Goal: Task Accomplishment & Management: Use online tool/utility

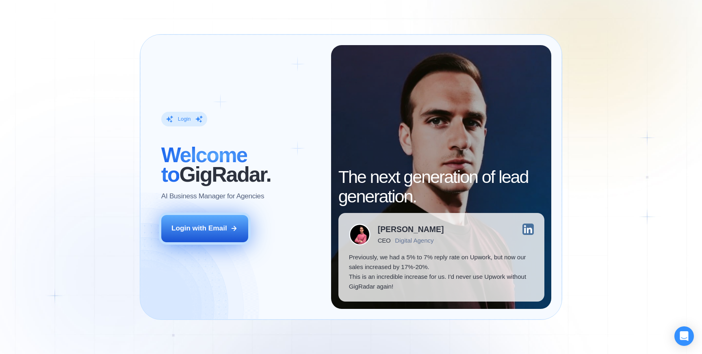
click at [207, 225] on div "Login with Email" at bounding box center [199, 228] width 56 height 10
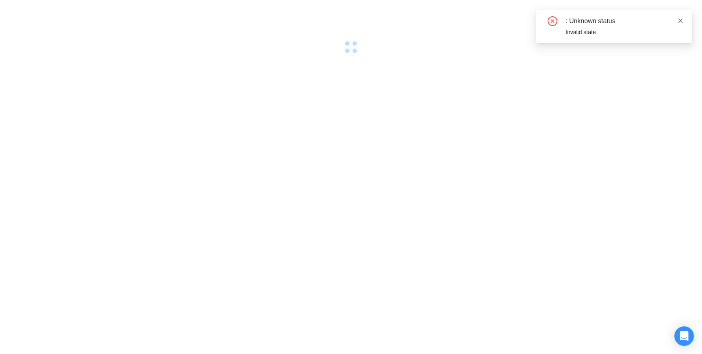
click at [680, 21] on icon "close" at bounding box center [680, 20] width 4 height 4
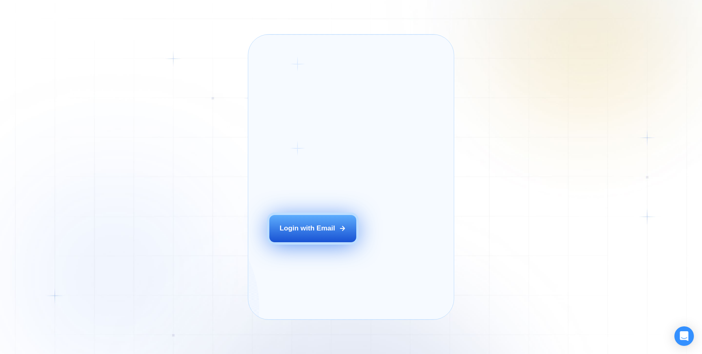
click at [310, 242] on button "Login with Email" at bounding box center [312, 228] width 87 height 27
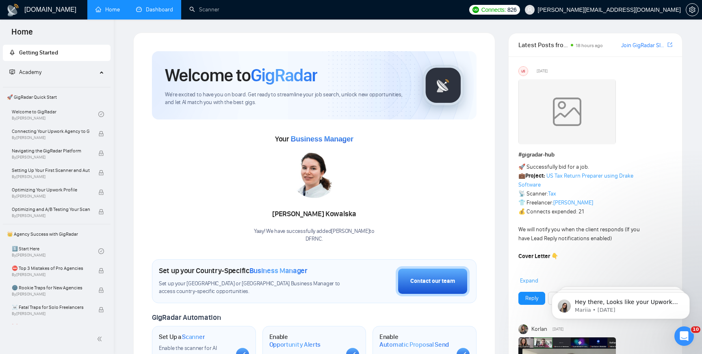
click at [157, 10] on link "Dashboard" at bounding box center [154, 9] width 37 height 7
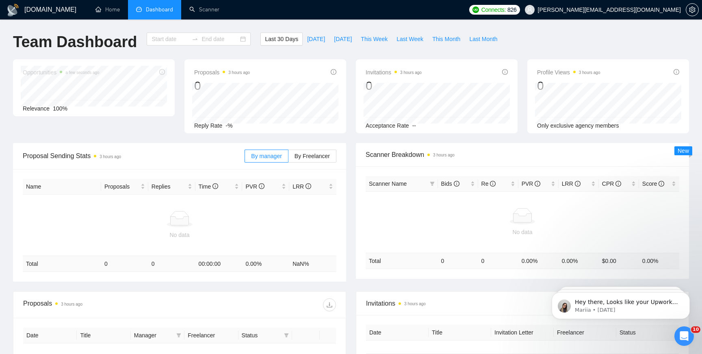
type input "2025-08-13"
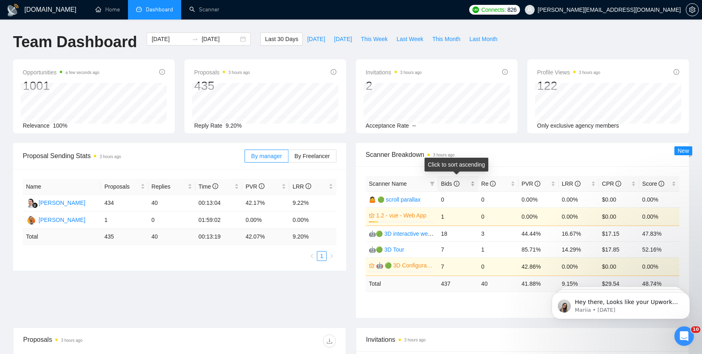
click at [451, 183] on span "Bids" at bounding box center [450, 183] width 18 height 6
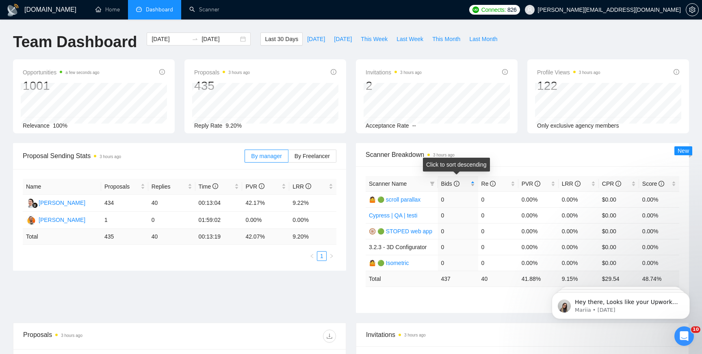
click at [451, 183] on span "Bids" at bounding box center [450, 183] width 18 height 6
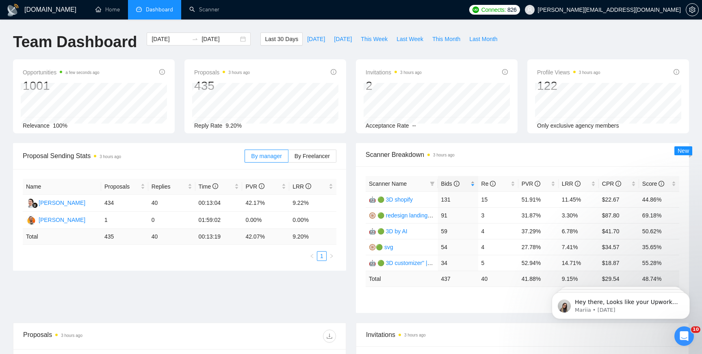
click at [445, 182] on span "Bids" at bounding box center [450, 183] width 18 height 6
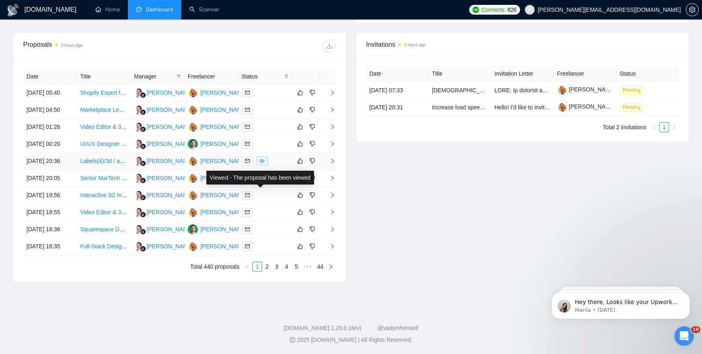
scroll to position [340, 0]
click at [265, 271] on link "2" at bounding box center [266, 266] width 9 height 9
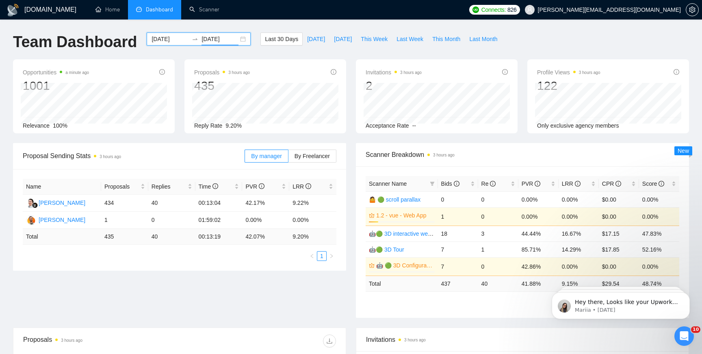
click at [213, 38] on input "2025-09-12" at bounding box center [219, 39] width 37 height 9
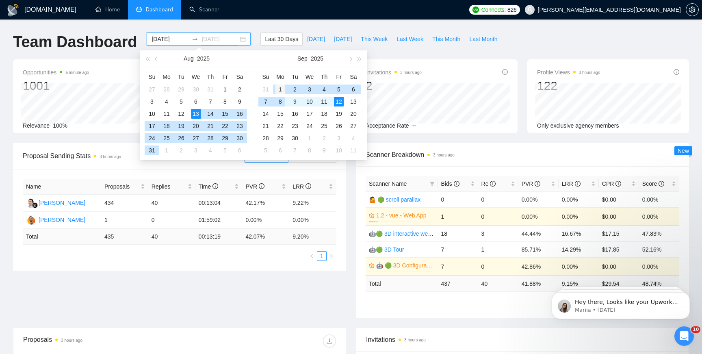
type input "2025-09-01"
click at [276, 86] on div "1" at bounding box center [280, 89] width 10 height 10
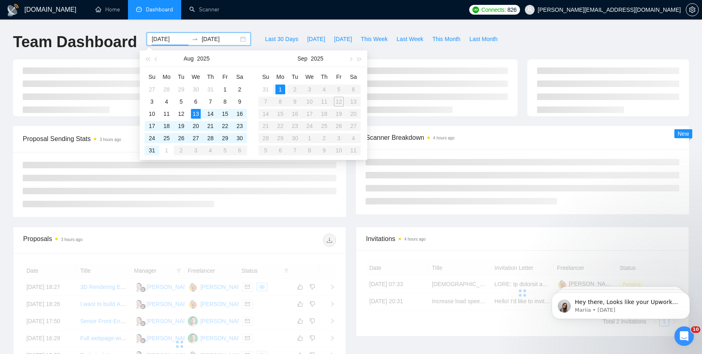
click at [336, 102] on table "Su Mo Tu We Th Fr Sa 31 1 2 3 4 5 6 7 8 9 10 11 12 13 14 15 16 17 18 19 20 21 2…" at bounding box center [309, 113] width 102 height 86
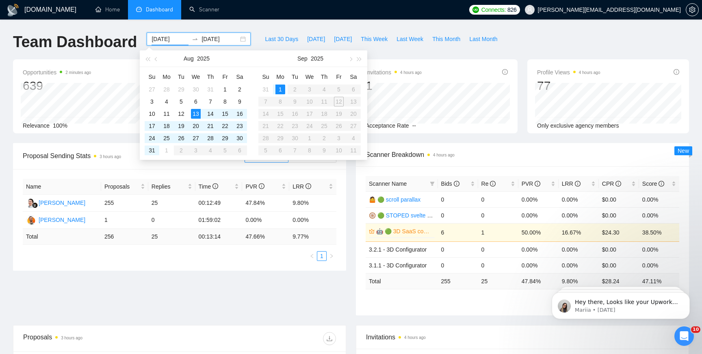
click at [262, 103] on table "Su Mo Tu We Th Fr Sa 31 1 2 3 4 5 6 7 8 9 10 11 12 13 14 15 16 17 18 19 20 21 2…" at bounding box center [309, 113] width 102 height 86
click at [285, 106] on table "Su Mo Tu We Th Fr Sa 31 1 2 3 4 5 6 7 8 9 10 11 12 13 14 15 16 17 18 19 20 21 2…" at bounding box center [309, 113] width 102 height 86
click at [282, 104] on table "Su Mo Tu We Th Fr Sa 31 1 2 3 4 5 6 7 8 9 10 11 12 13 14 15 16 17 18 19 20 21 2…" at bounding box center [309, 113] width 102 height 86
click at [200, 116] on div "13" at bounding box center [196, 114] width 10 height 10
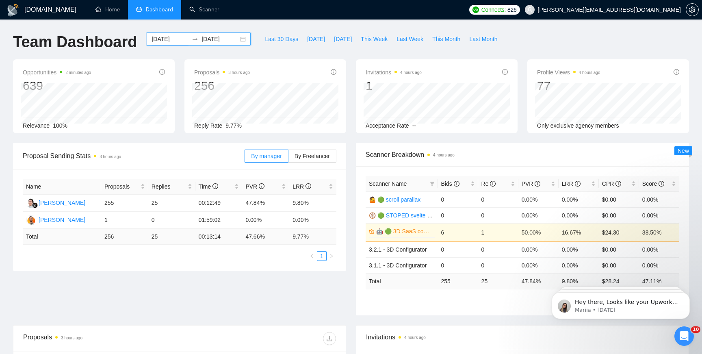
click at [234, 41] on div "2025-08-13 2025-09-01" at bounding box center [199, 38] width 104 height 13
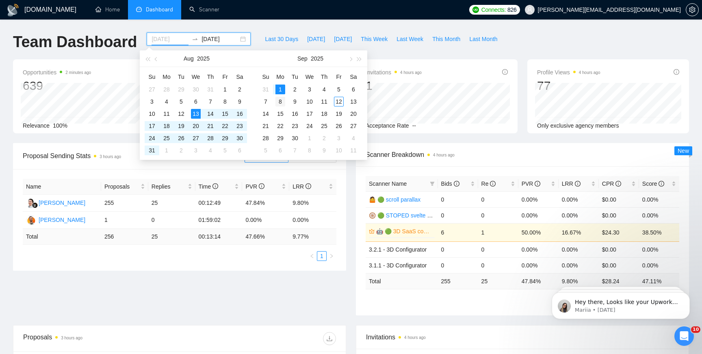
type input "2025-09-08"
click at [281, 104] on div "8" at bounding box center [280, 102] width 10 height 10
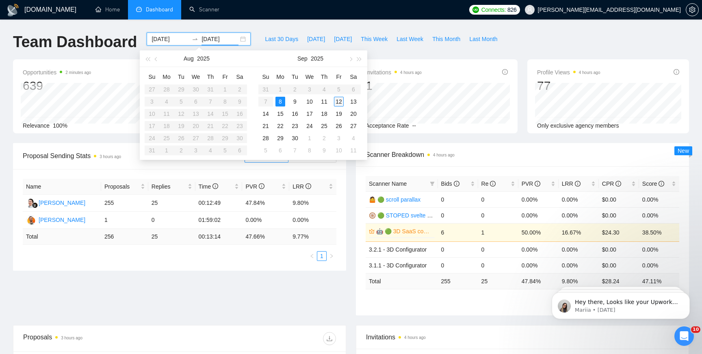
type input "2025-09-12"
click at [337, 104] on div "12" at bounding box center [339, 102] width 10 height 10
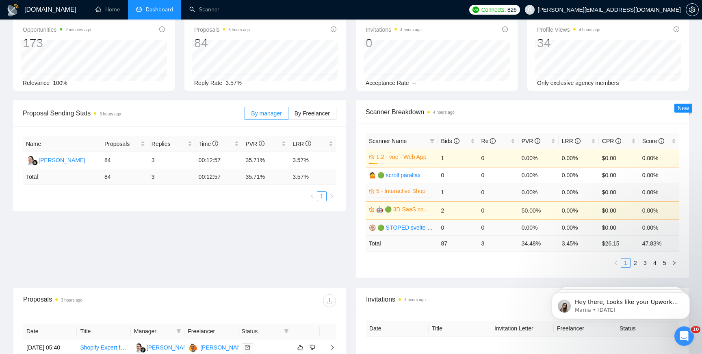
scroll to position [43, 0]
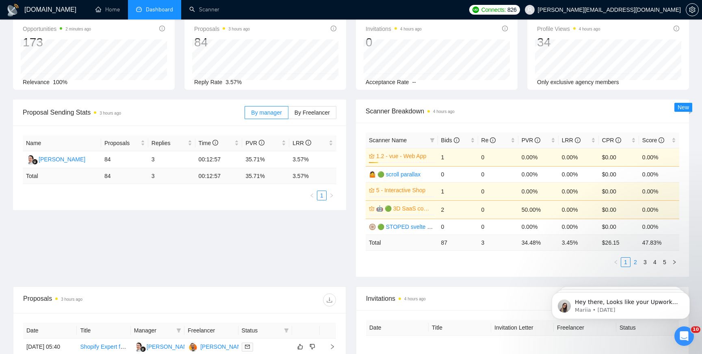
click at [632, 260] on link "2" at bounding box center [635, 261] width 9 height 9
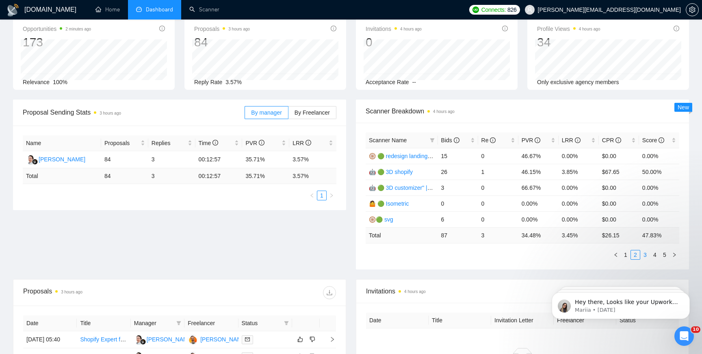
click at [645, 255] on link "3" at bounding box center [644, 254] width 9 height 9
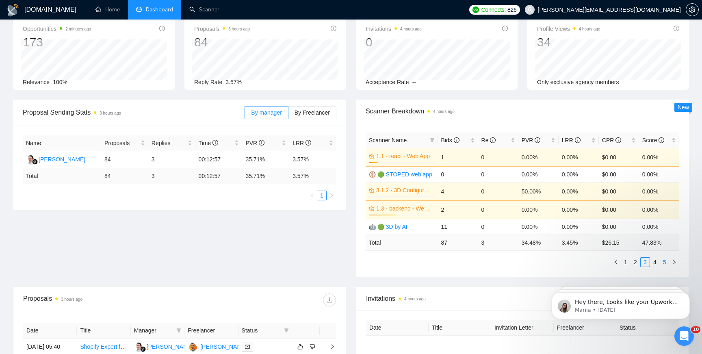
click at [661, 264] on link "5" at bounding box center [664, 261] width 9 height 9
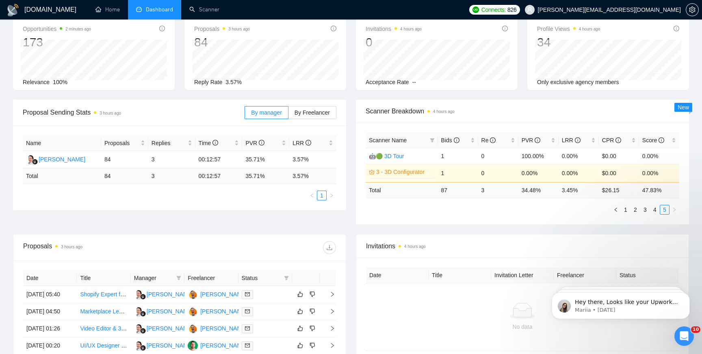
scroll to position [0, 0]
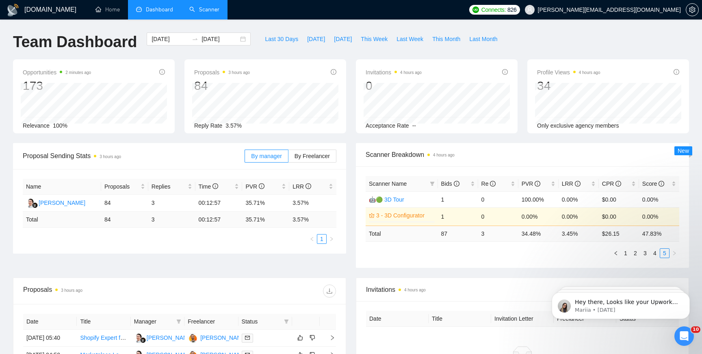
click at [199, 12] on link "Scanner" at bounding box center [204, 9] width 30 height 7
